Goal: Navigation & Orientation: Find specific page/section

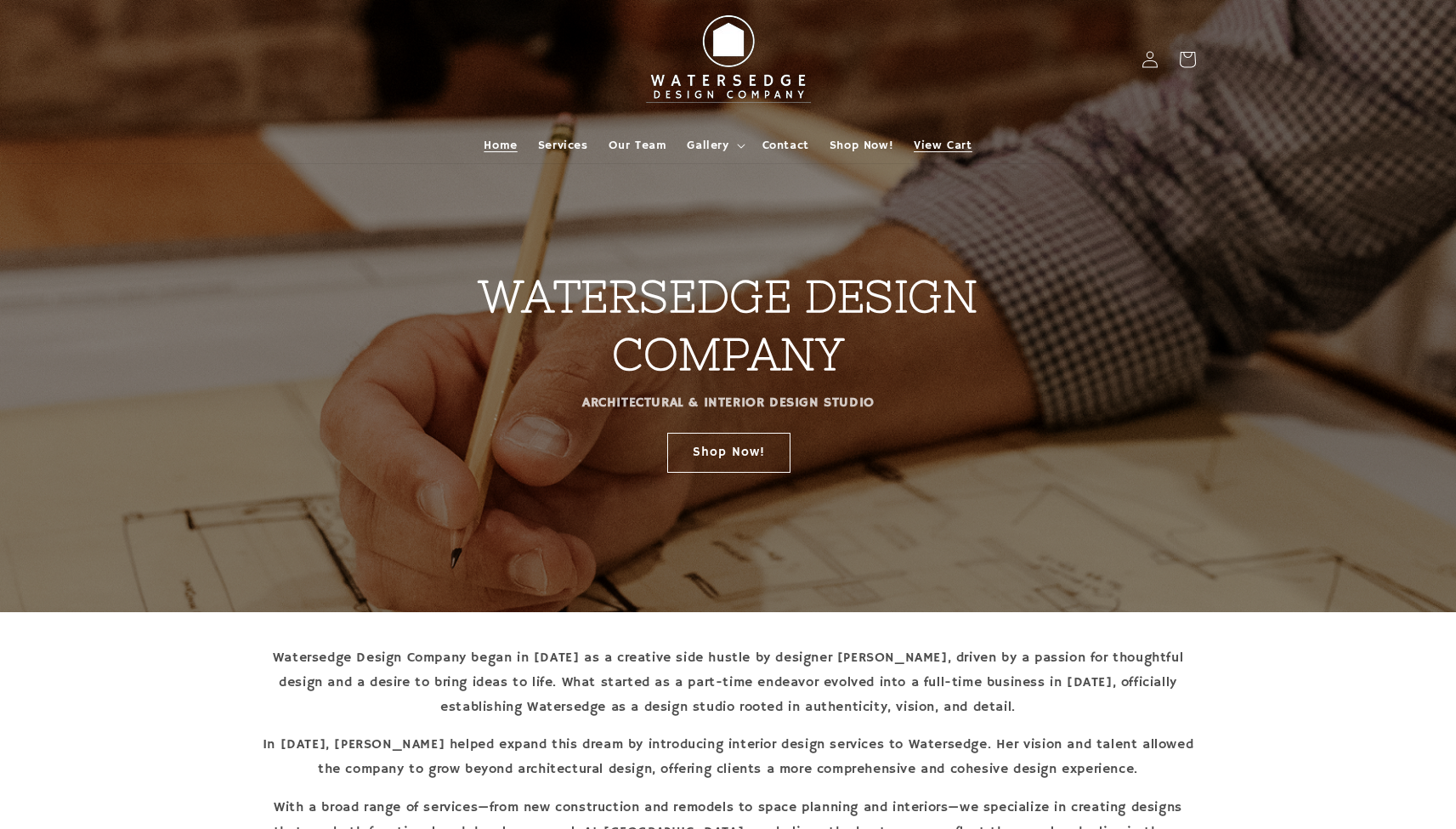
click at [941, 138] on span "View Cart" at bounding box center [942, 145] width 58 height 16
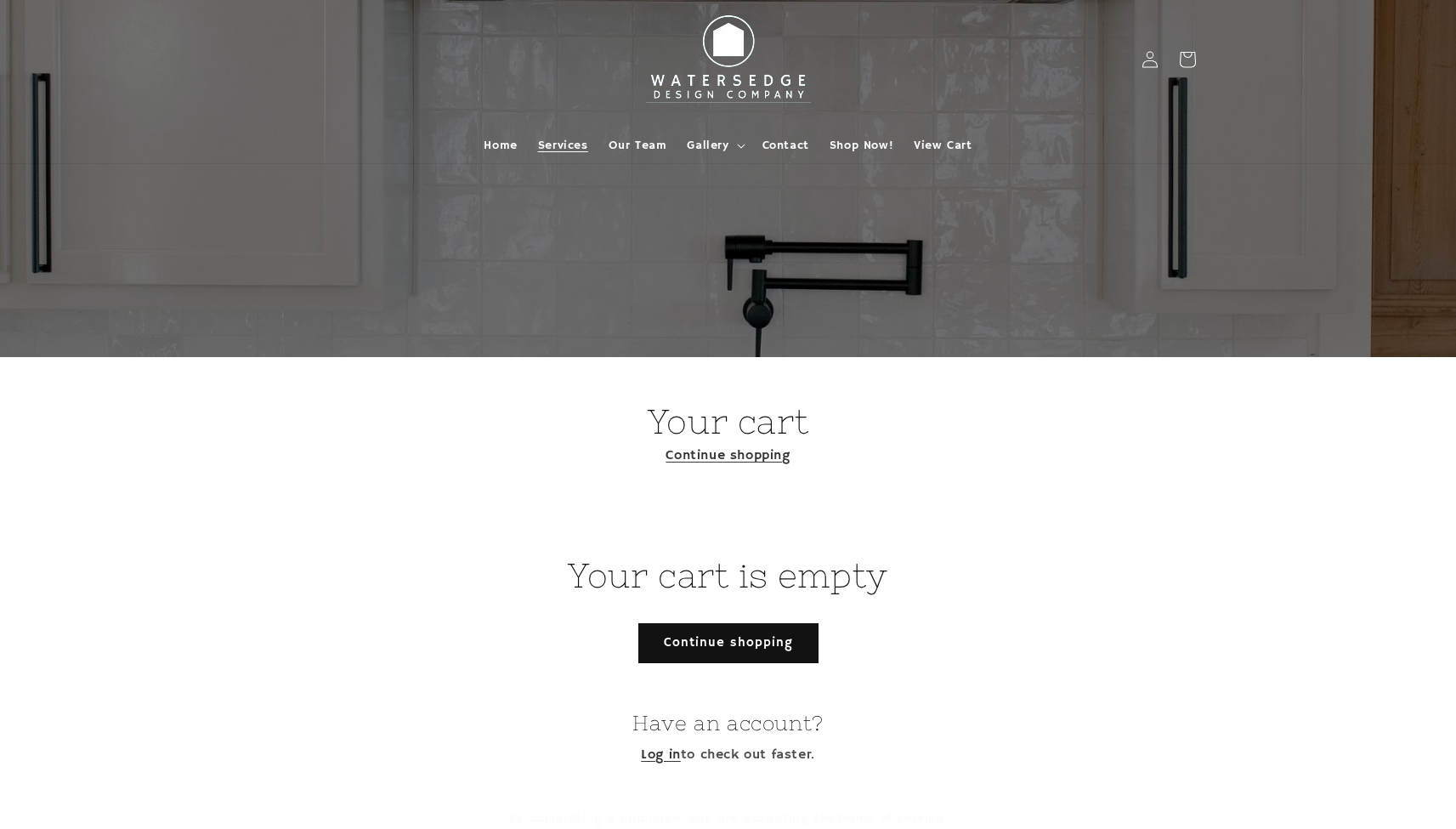
click at [572, 141] on span "Services" at bounding box center [562, 145] width 50 height 16
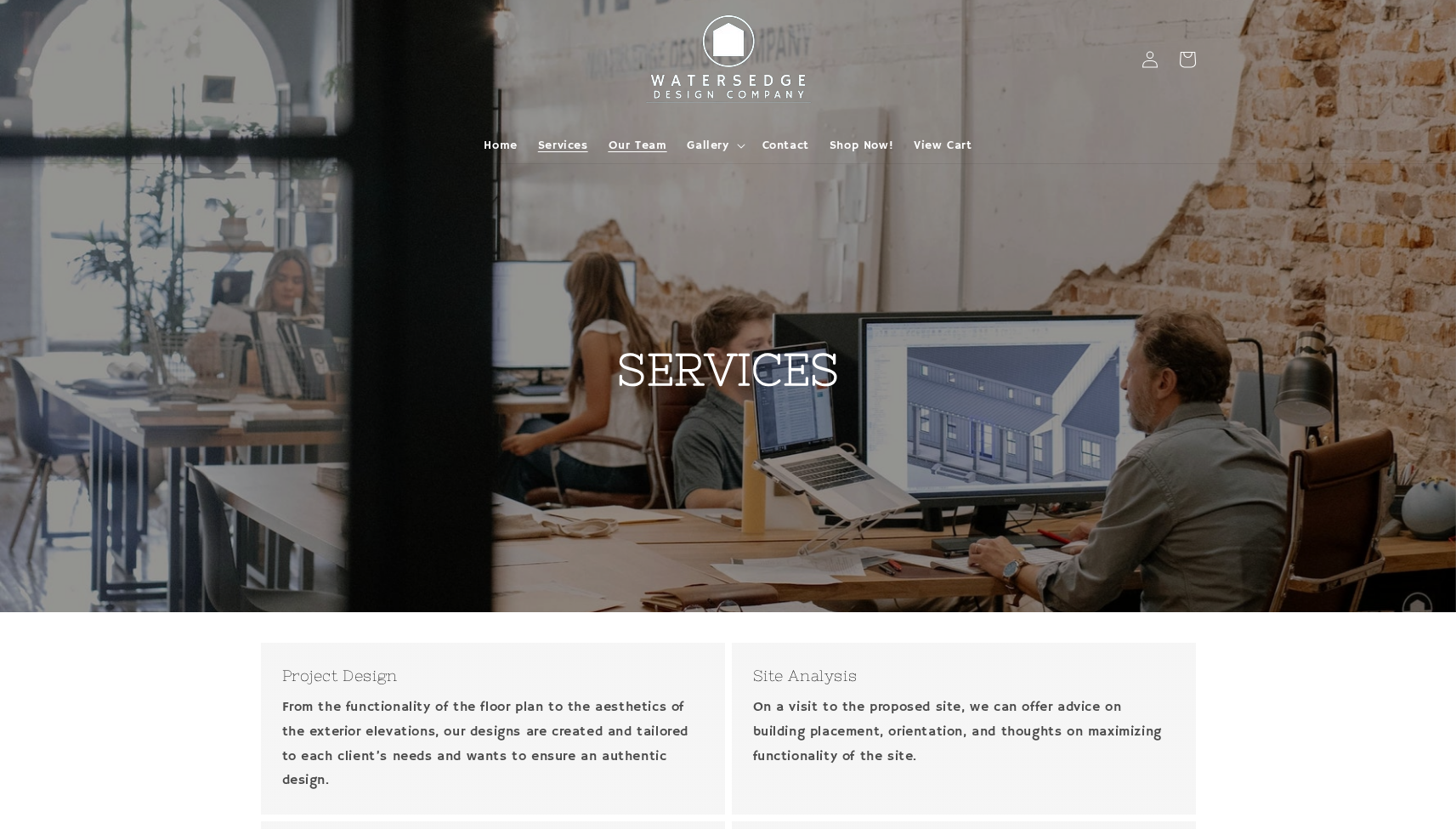
click at [638, 145] on span "Our Team" at bounding box center [637, 145] width 59 height 16
